Goal: Information Seeking & Learning: Learn about a topic

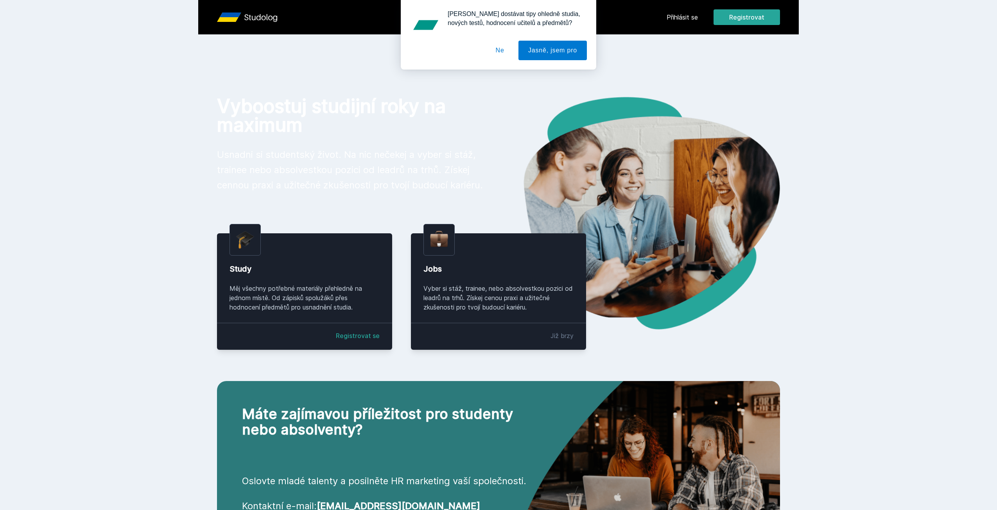
click at [671, 13] on div "[PERSON_NAME] dostávat tipy ohledně studia, nových testů, hodnocení učitelů a p…" at bounding box center [498, 35] width 997 height 70
click at [534, 52] on button "Jasně, jsem pro" at bounding box center [553, 51] width 68 height 20
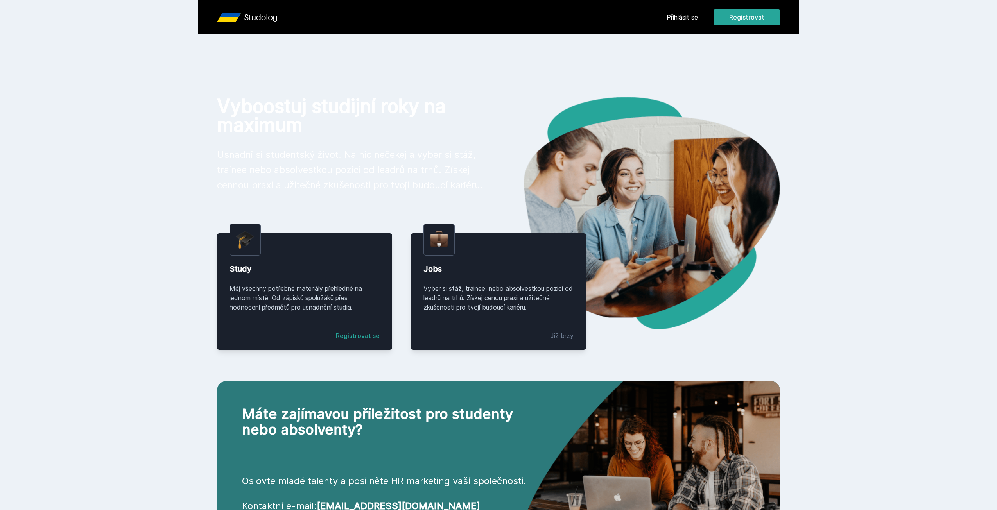
click at [684, 17] on link "Přihlásit se" at bounding box center [682, 17] width 31 height 9
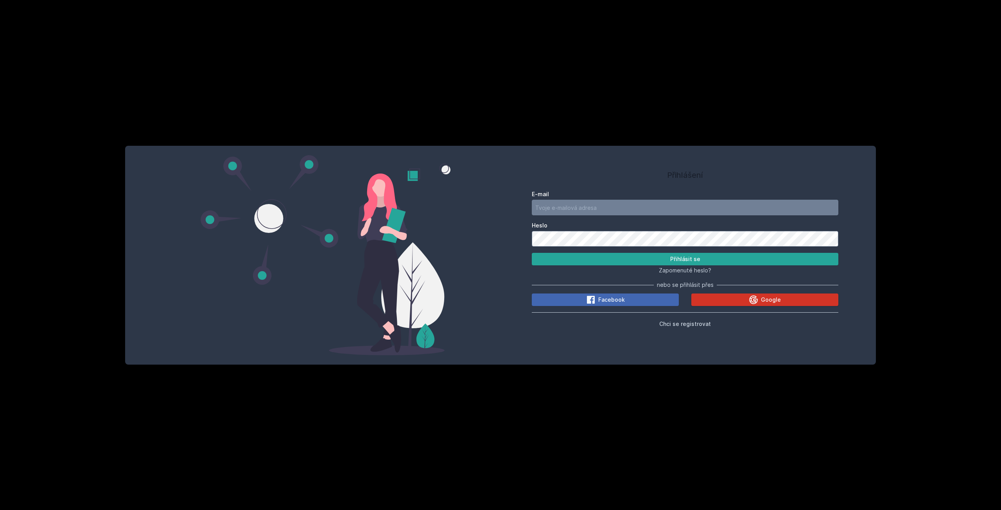
click at [739, 298] on button "Google" at bounding box center [764, 300] width 147 height 13
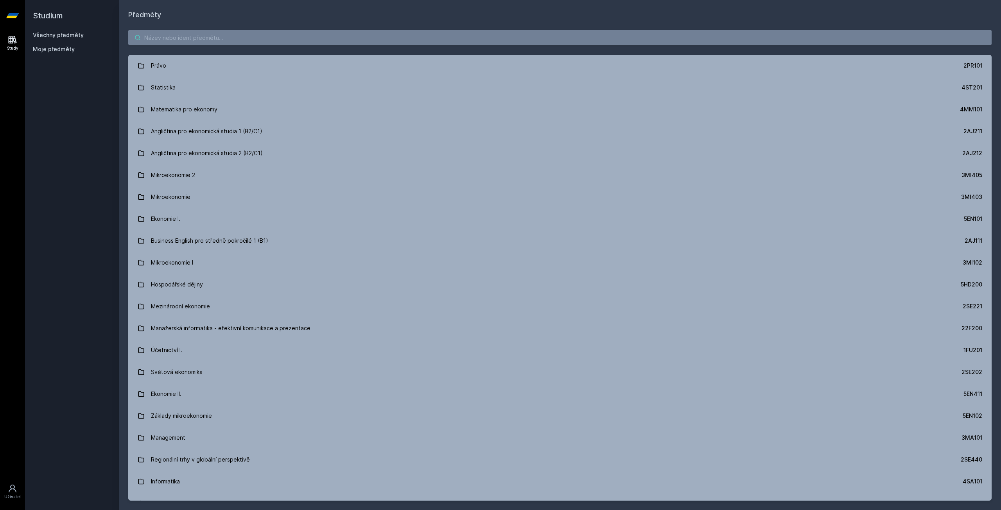
click at [232, 35] on input "search" at bounding box center [559, 38] width 863 height 16
click at [219, 39] on input "search" at bounding box center [559, 38] width 863 height 16
paste input "4ME485"
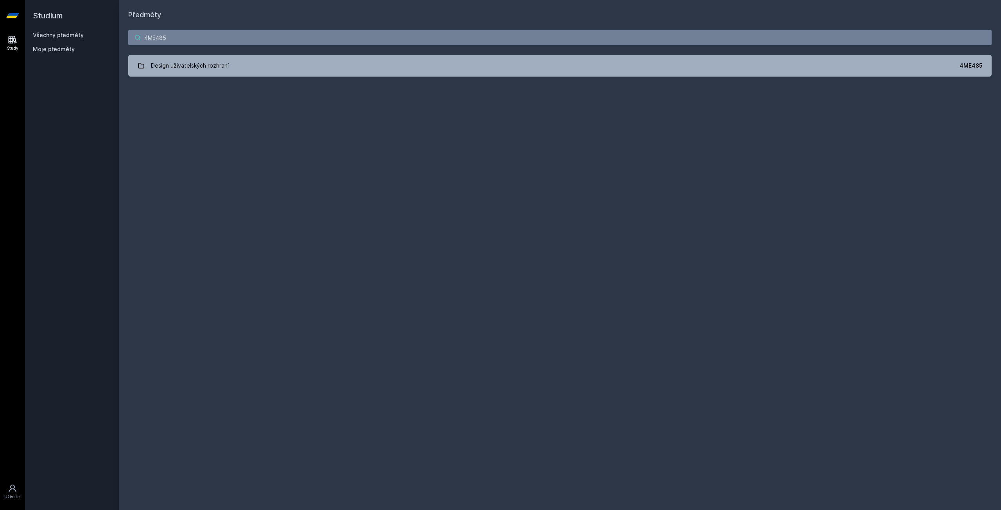
type input "4ME485"
click at [217, 84] on div "4ME485 Design uživatelských rozhraní 4ME485 Jejda, něco se pokazilo." at bounding box center [560, 53] width 882 height 66
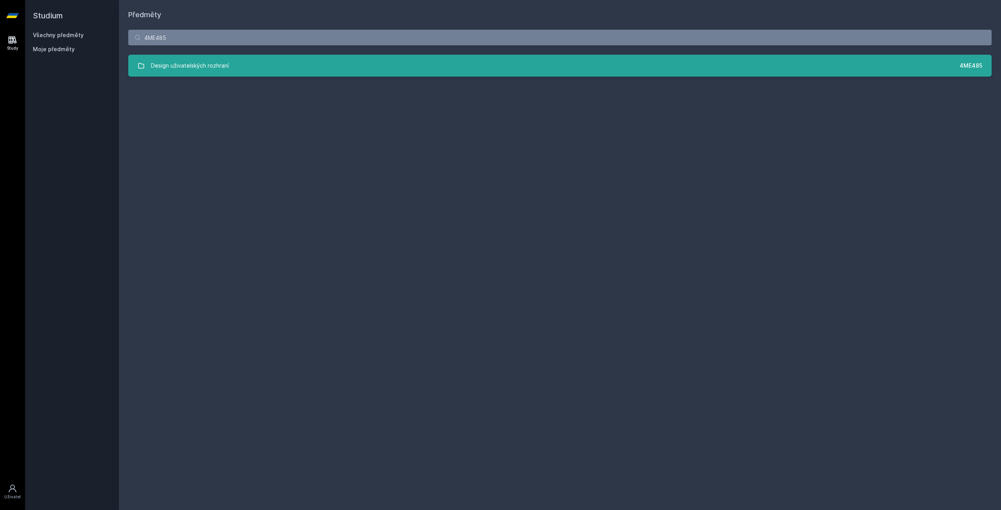
click at [221, 71] on div "Design uživatelských rozhraní" at bounding box center [190, 66] width 78 height 16
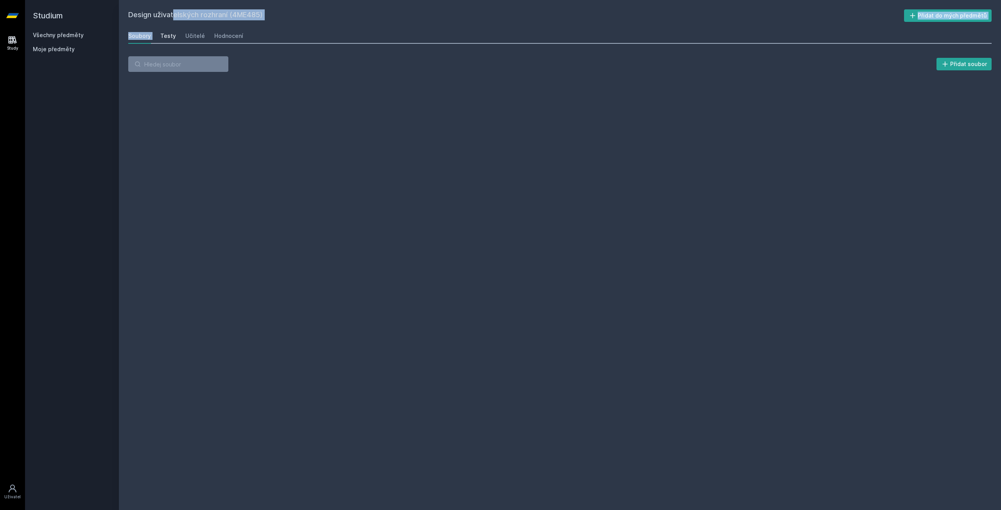
click at [159, 34] on div "Design uživatelských rozhraní (4ME485) Přidat do mých předmětů Soubory Testy Uč…" at bounding box center [559, 255] width 863 height 492
click at [164, 39] on div "Testy" at bounding box center [168, 36] width 16 height 8
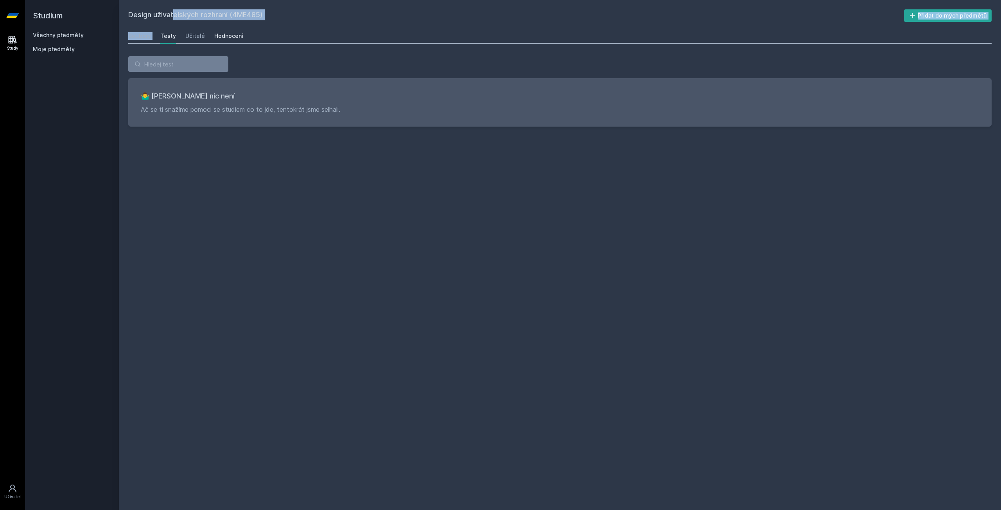
click at [215, 36] on div "Hodnocení" at bounding box center [228, 36] width 29 height 8
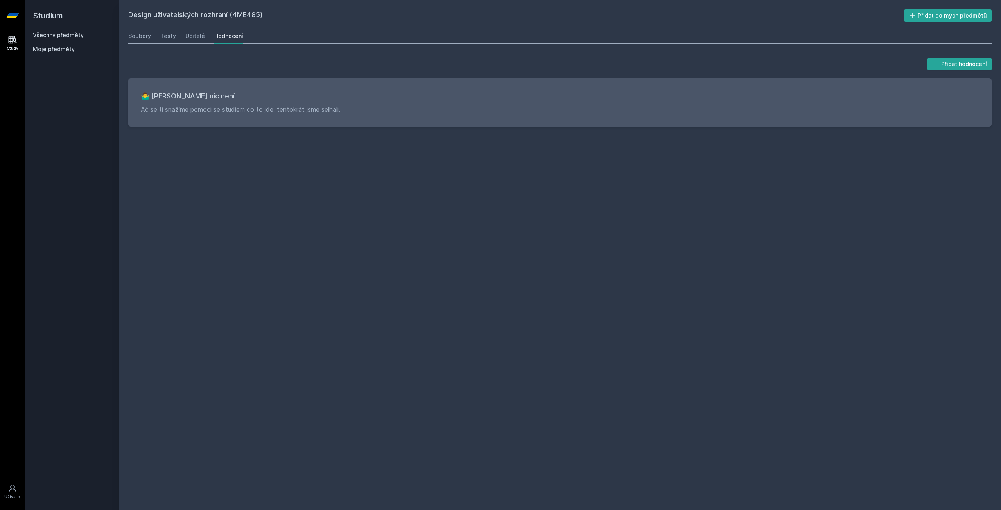
click at [207, 35] on div "Soubory Testy Učitelé Hodnocení" at bounding box center [559, 36] width 863 height 16
click at [192, 35] on div "Učitelé" at bounding box center [195, 36] width 20 height 8
click at [167, 35] on div "Testy" at bounding box center [168, 36] width 16 height 8
click at [145, 36] on div "Soubory" at bounding box center [139, 36] width 23 height 8
click at [196, 72] on input "search" at bounding box center [178, 64] width 100 height 16
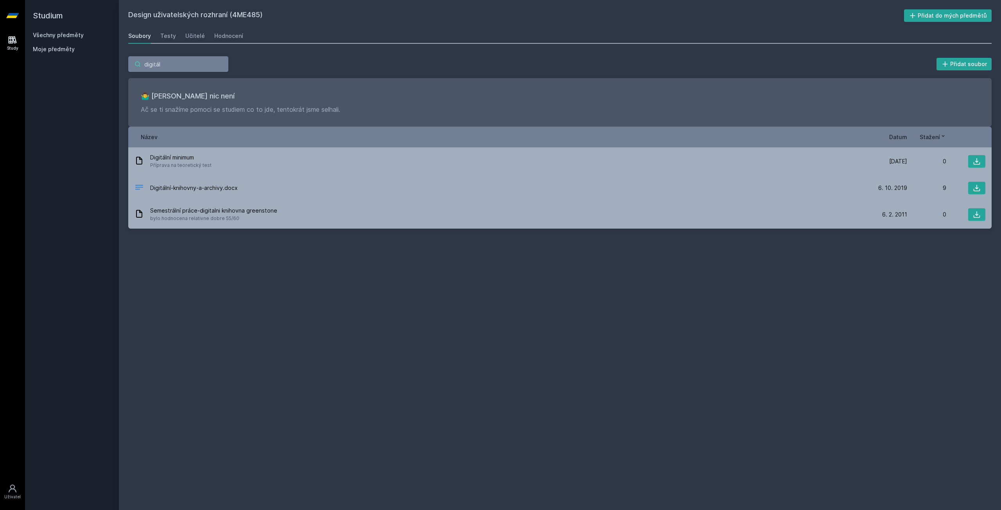
type input "digitá"
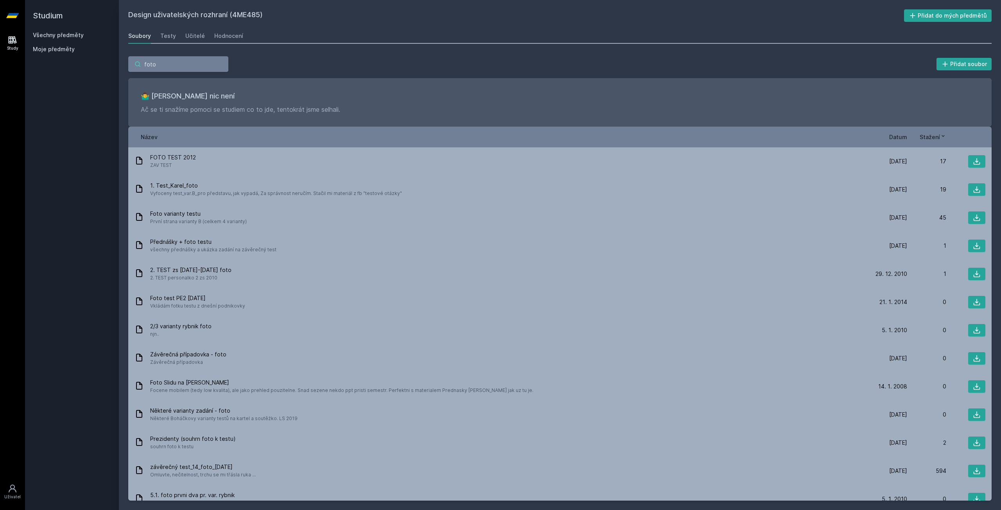
type input "foto"
click at [84, 32] on div "Všechny předměty" at bounding box center [72, 35] width 78 height 8
click at [66, 31] on div "Všechny předměty" at bounding box center [72, 35] width 78 height 8
click at [61, 46] on span "Moje předměty" at bounding box center [54, 49] width 42 height 8
click at [12, 11] on icon at bounding box center [12, 15] width 13 height 31
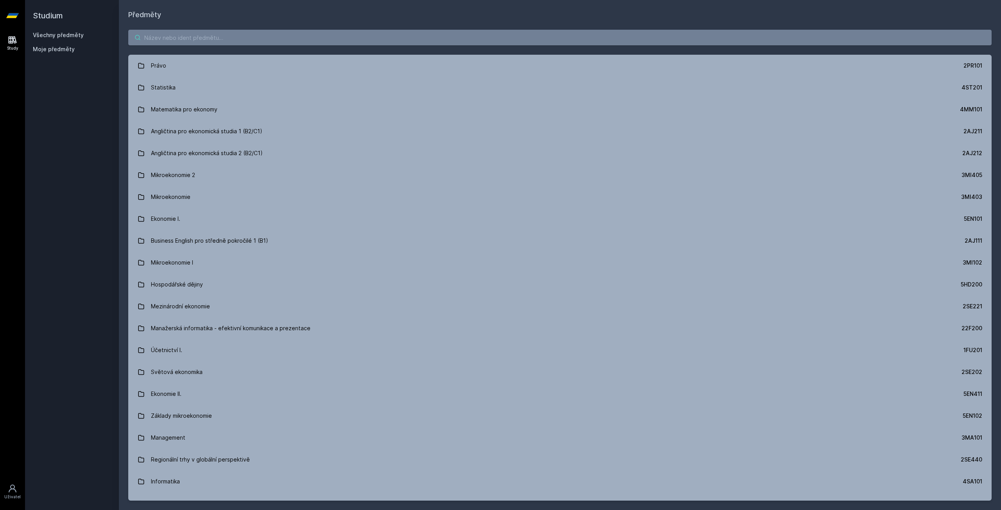
click at [187, 34] on input "search" at bounding box center [559, 38] width 863 height 16
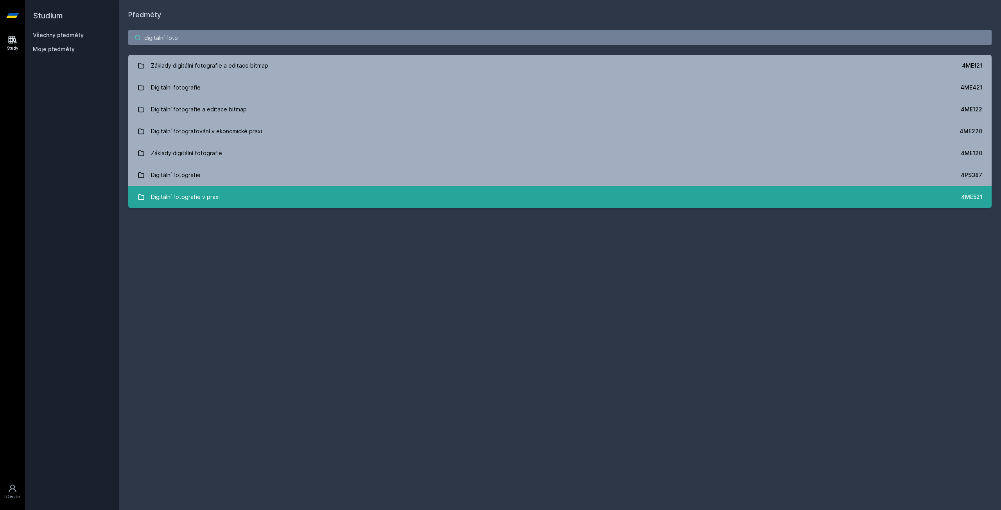
type input "digitální foto"
click at [211, 198] on div "Digitální fotografie v praxi" at bounding box center [185, 197] width 69 height 16
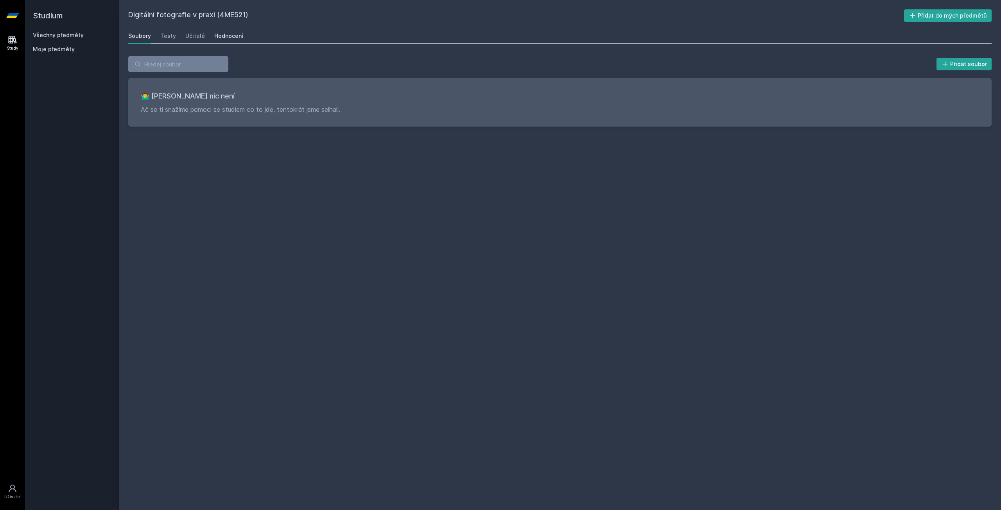
click at [222, 38] on div "Hodnocení" at bounding box center [228, 36] width 29 height 8
click at [136, 35] on div "Soubory" at bounding box center [139, 36] width 23 height 8
click at [208, 15] on h2 "Digitální fotografie v praxi (4ME521)" at bounding box center [516, 15] width 776 height 13
click at [38, 16] on h2 "Studium" at bounding box center [72, 15] width 78 height 31
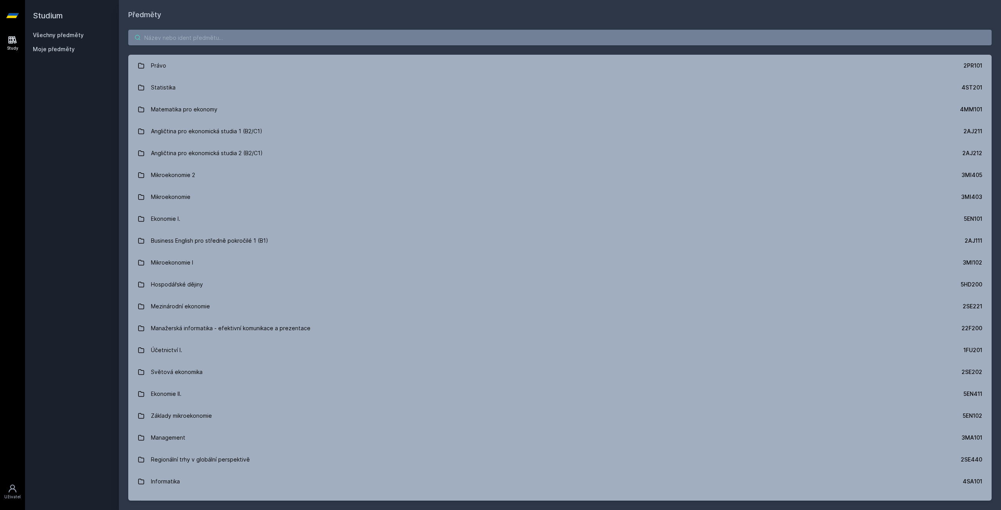
click at [297, 34] on input "search" at bounding box center [559, 38] width 863 height 16
paste input "Umělé neuronové sítě a hluboké učení"
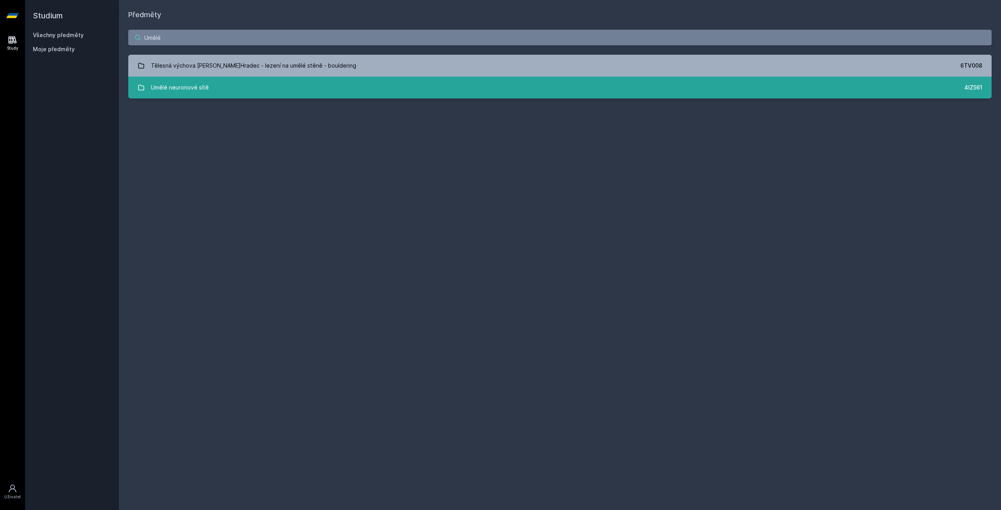
type input "Umělé"
click at [275, 86] on link "Umělé neuronové sítě 4IZ561" at bounding box center [559, 88] width 863 height 22
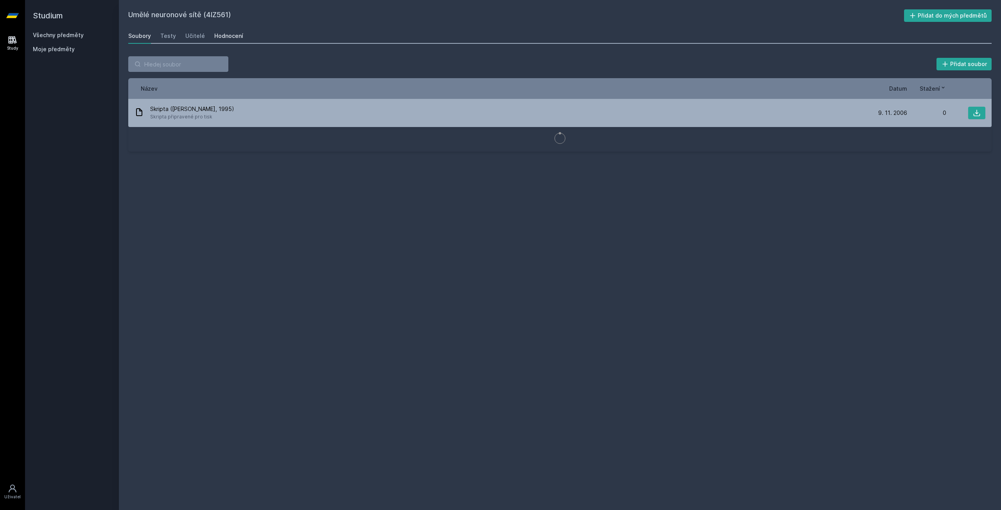
click at [234, 39] on div "Hodnocení" at bounding box center [228, 36] width 29 height 8
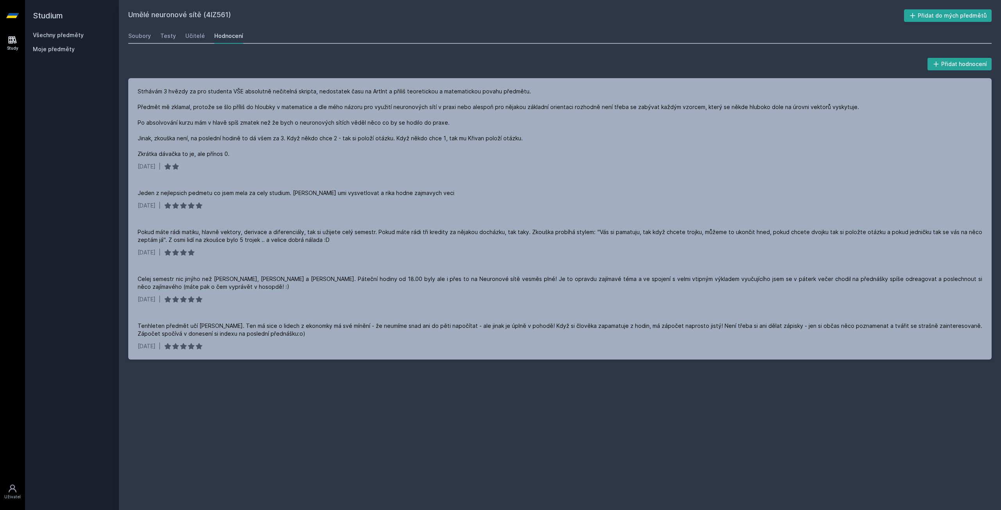
click at [18, 16] on icon at bounding box center [12, 15] width 13 height 31
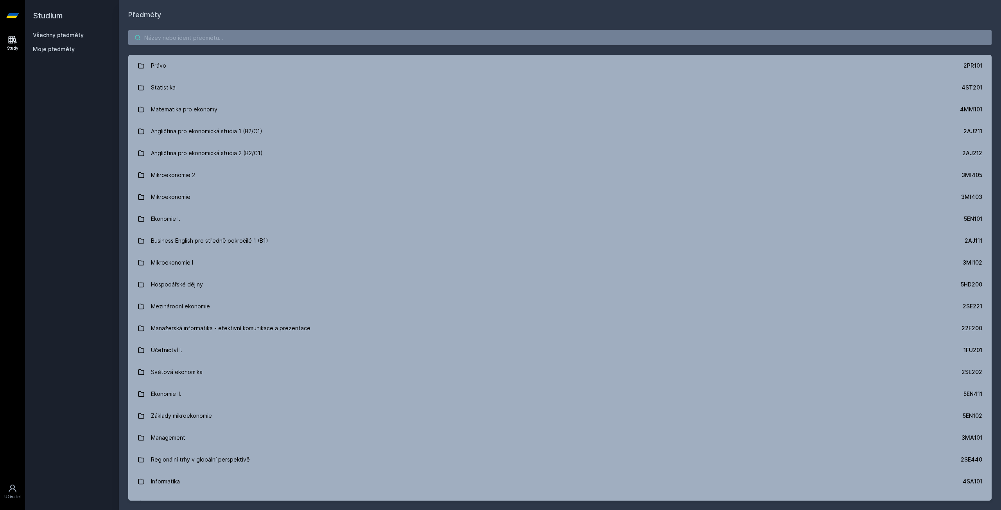
click at [174, 39] on input "search" at bounding box center [559, 38] width 863 height 16
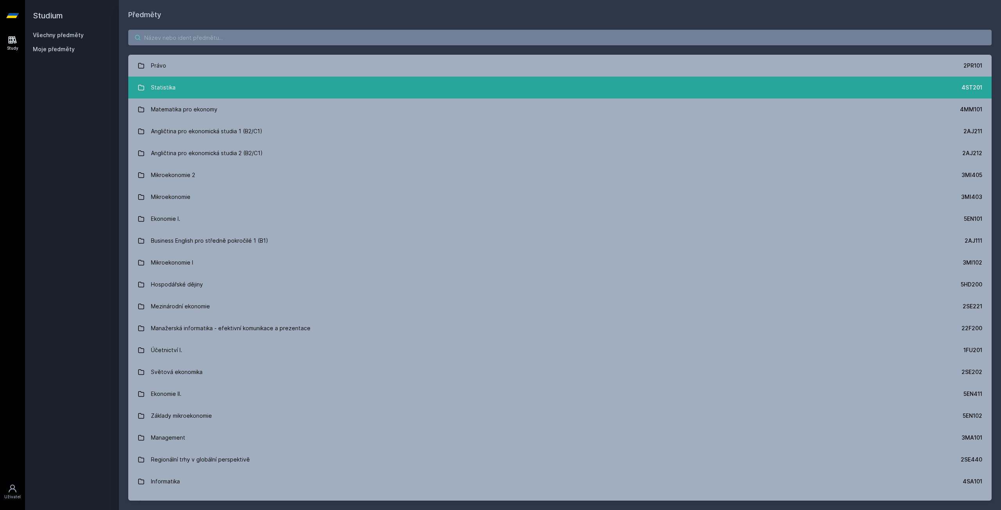
paste input "4ME481 Základy UX"
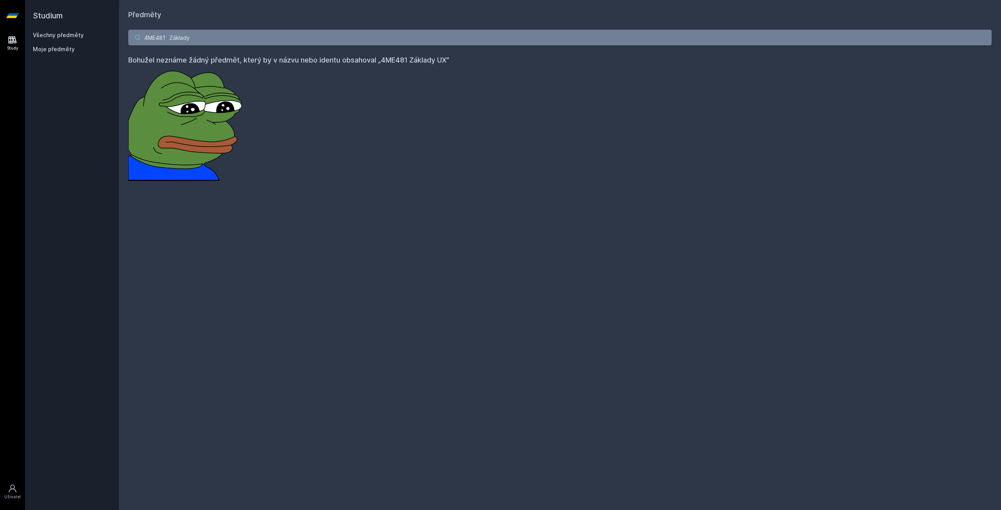
type input "4ME481"
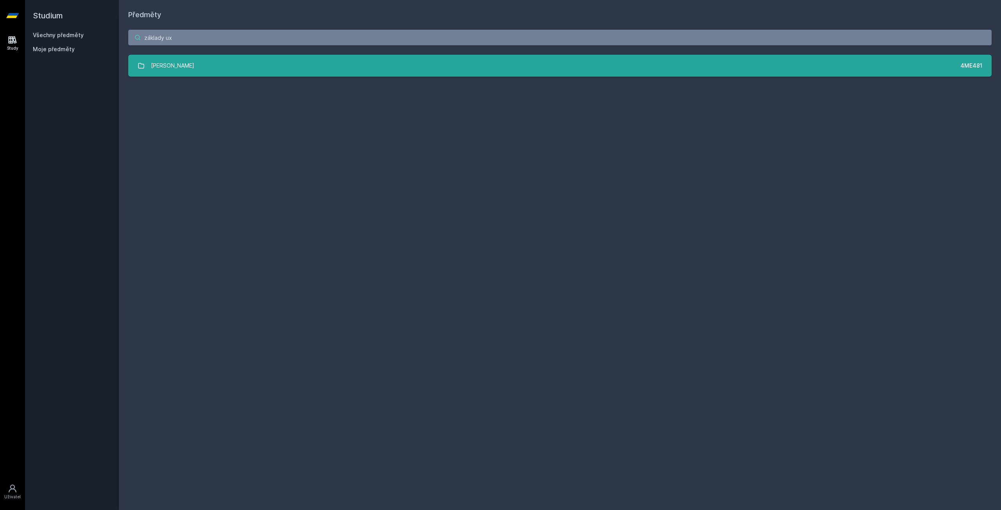
type input "základy ux"
click at [272, 60] on link "Základy UX 4ME481" at bounding box center [559, 66] width 863 height 22
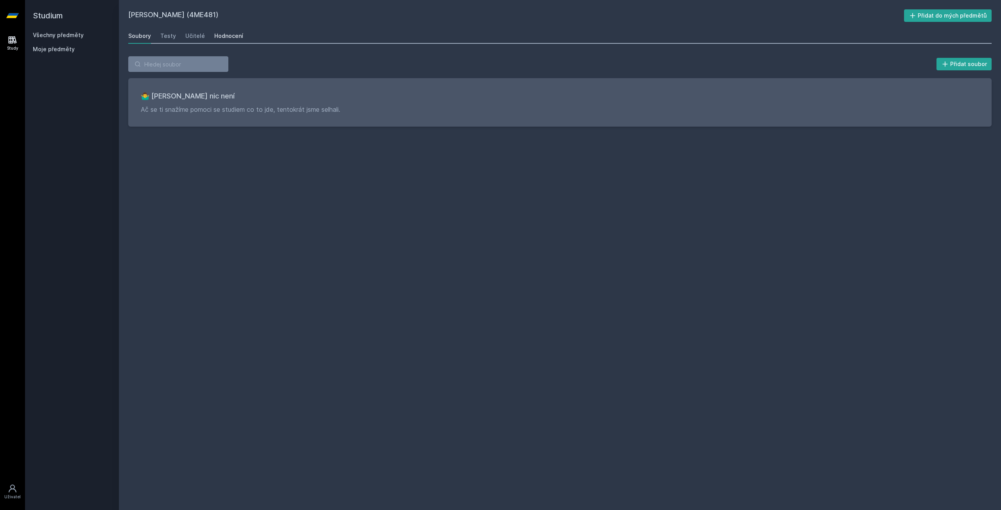
click at [219, 31] on link "Hodnocení" at bounding box center [228, 36] width 29 height 16
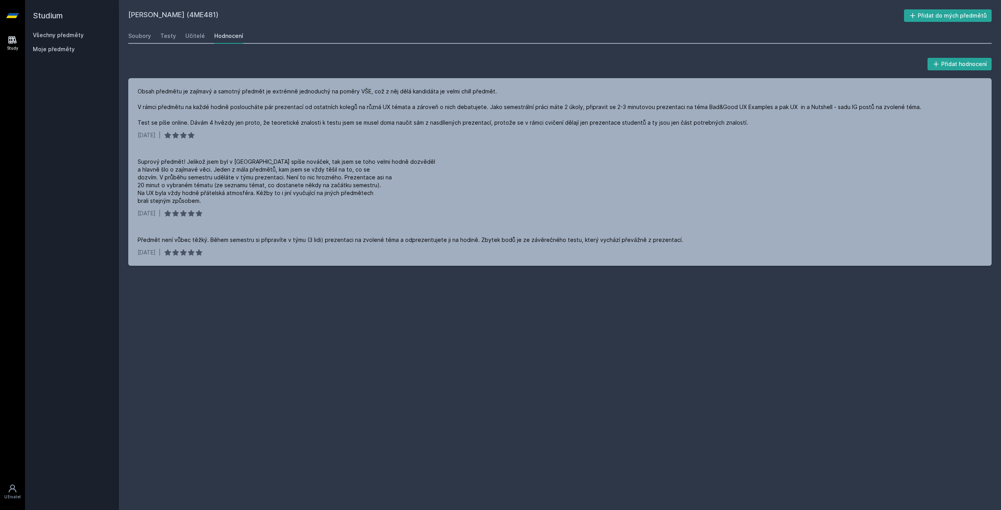
click at [40, 18] on h2 "Studium" at bounding box center [72, 15] width 78 height 31
click at [26, 18] on div "Studium Všechny předměty Moje předměty" at bounding box center [72, 255] width 94 height 510
click at [11, 19] on icon at bounding box center [12, 15] width 13 height 31
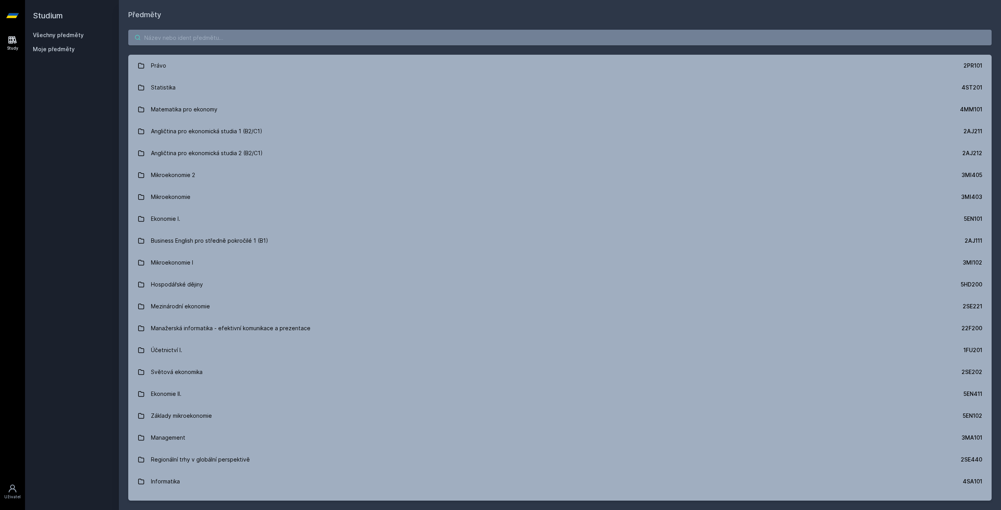
click at [179, 41] on input "search" at bounding box center [559, 38] width 863 height 16
paste input "4ME485"
type input "4ME485"
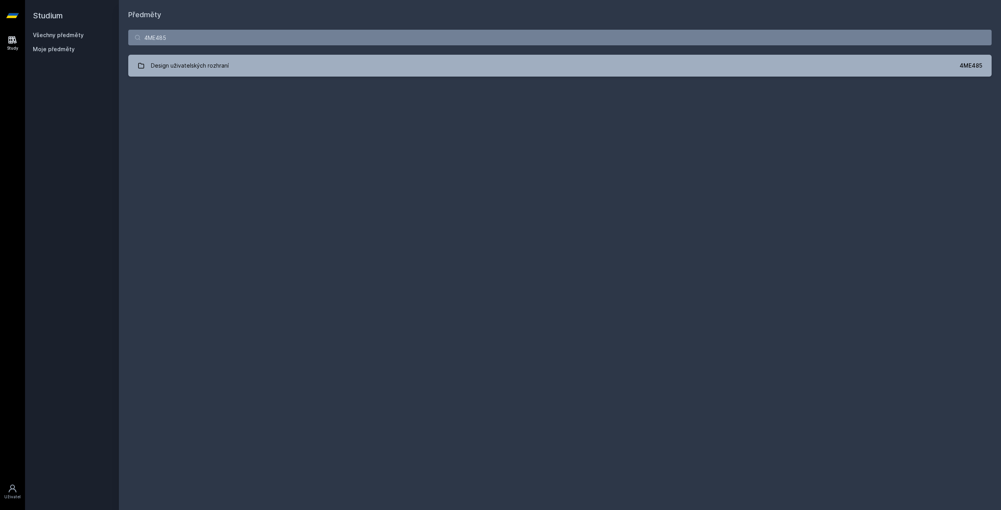
click at [208, 79] on div "4ME485 Design uživatelských rozhraní 4ME485 Jejda, něco se pokazilo." at bounding box center [560, 53] width 882 height 66
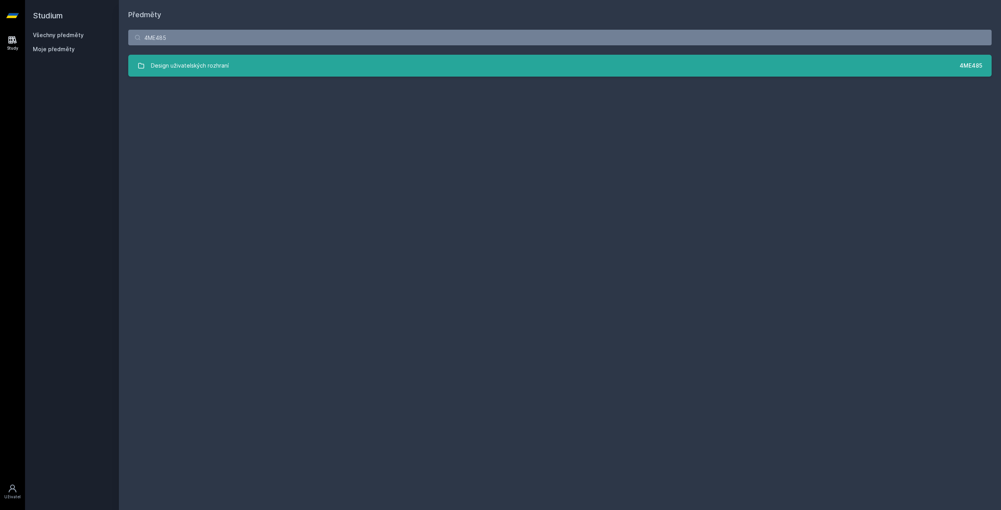
click at [227, 72] on div "Design uživatelských rozhraní" at bounding box center [190, 66] width 78 height 16
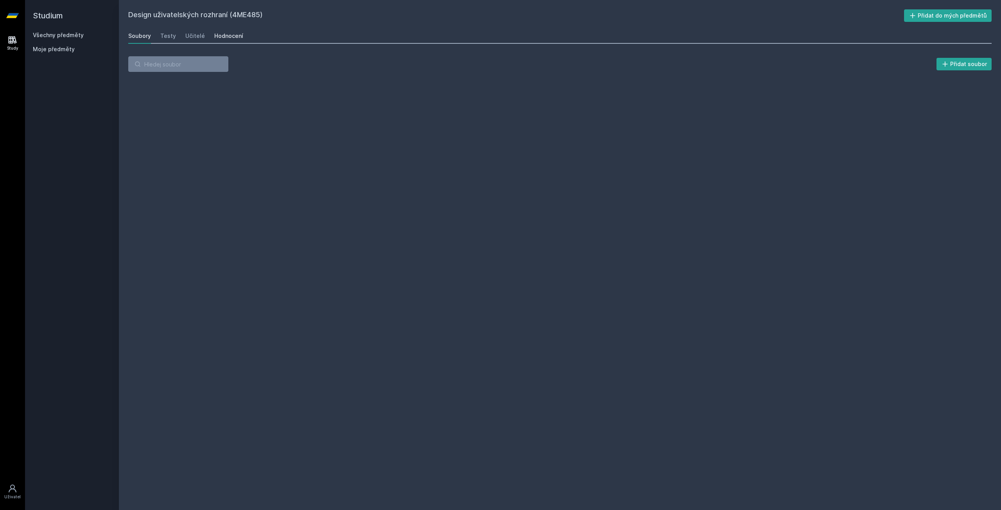
click at [218, 31] on link "Hodnocení" at bounding box center [228, 36] width 29 height 16
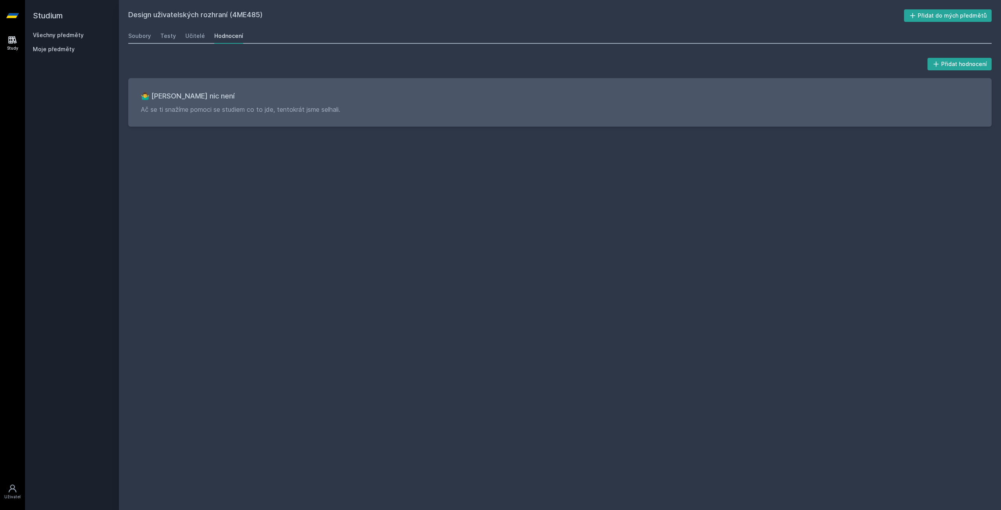
click at [123, 27] on div "Design uživatelských rozhraní (4ME485) Přidat do mých předmětů [GEOGRAPHIC_DATA…" at bounding box center [560, 255] width 882 height 510
click at [148, 37] on div "Soubory" at bounding box center [139, 36] width 23 height 8
